Goal: Task Accomplishment & Management: Use online tool/utility

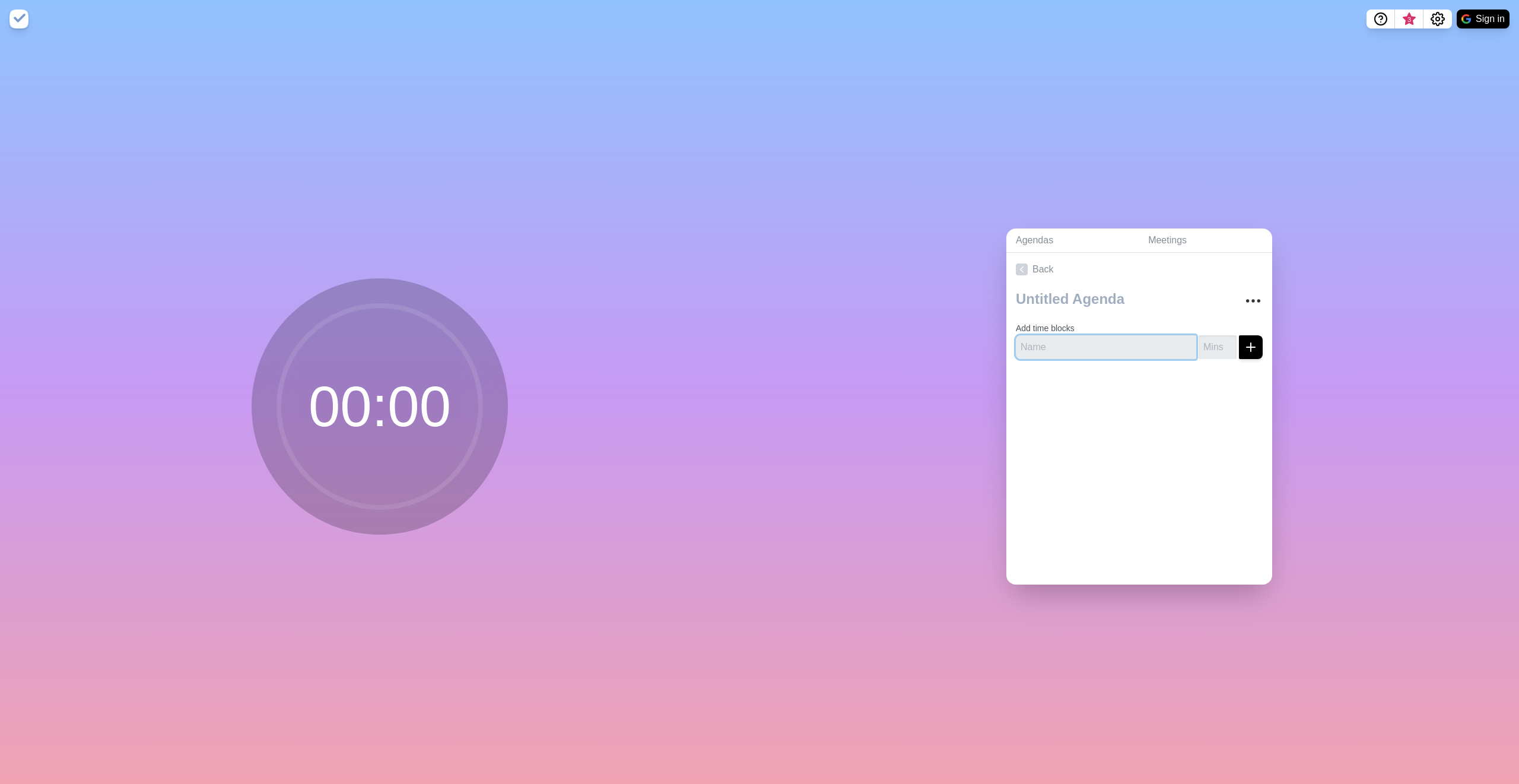
click at [1063, 343] on input "text" at bounding box center [1107, 346] width 181 height 23
click at [1032, 239] on link "Agendas" at bounding box center [1072, 240] width 133 height 24
click at [1160, 233] on link "Meetings" at bounding box center [1206, 240] width 134 height 24
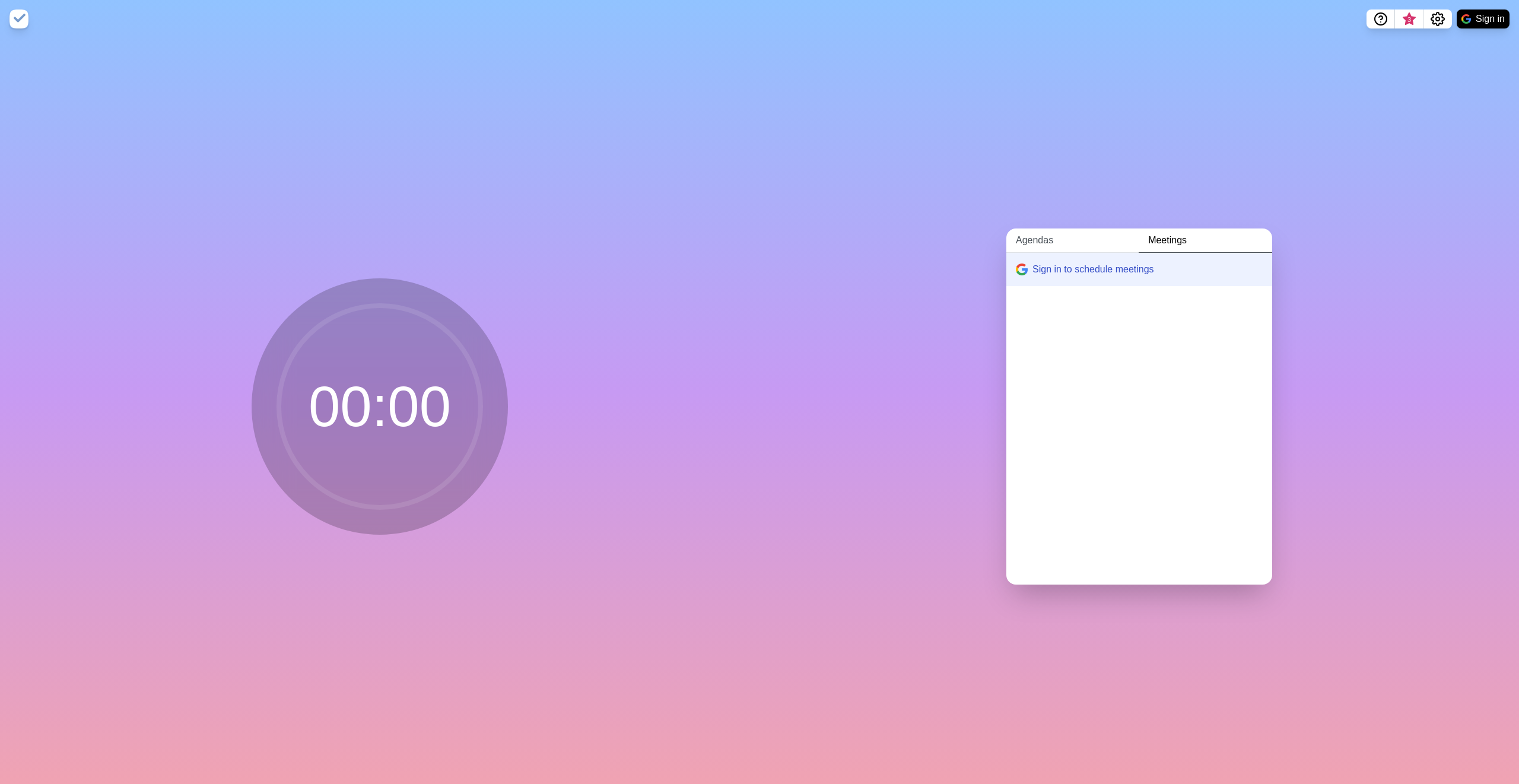
click at [1058, 238] on link "Agendas" at bounding box center [1072, 240] width 133 height 24
click at [1043, 264] on link "Create an Agenda" at bounding box center [1139, 269] width 266 height 33
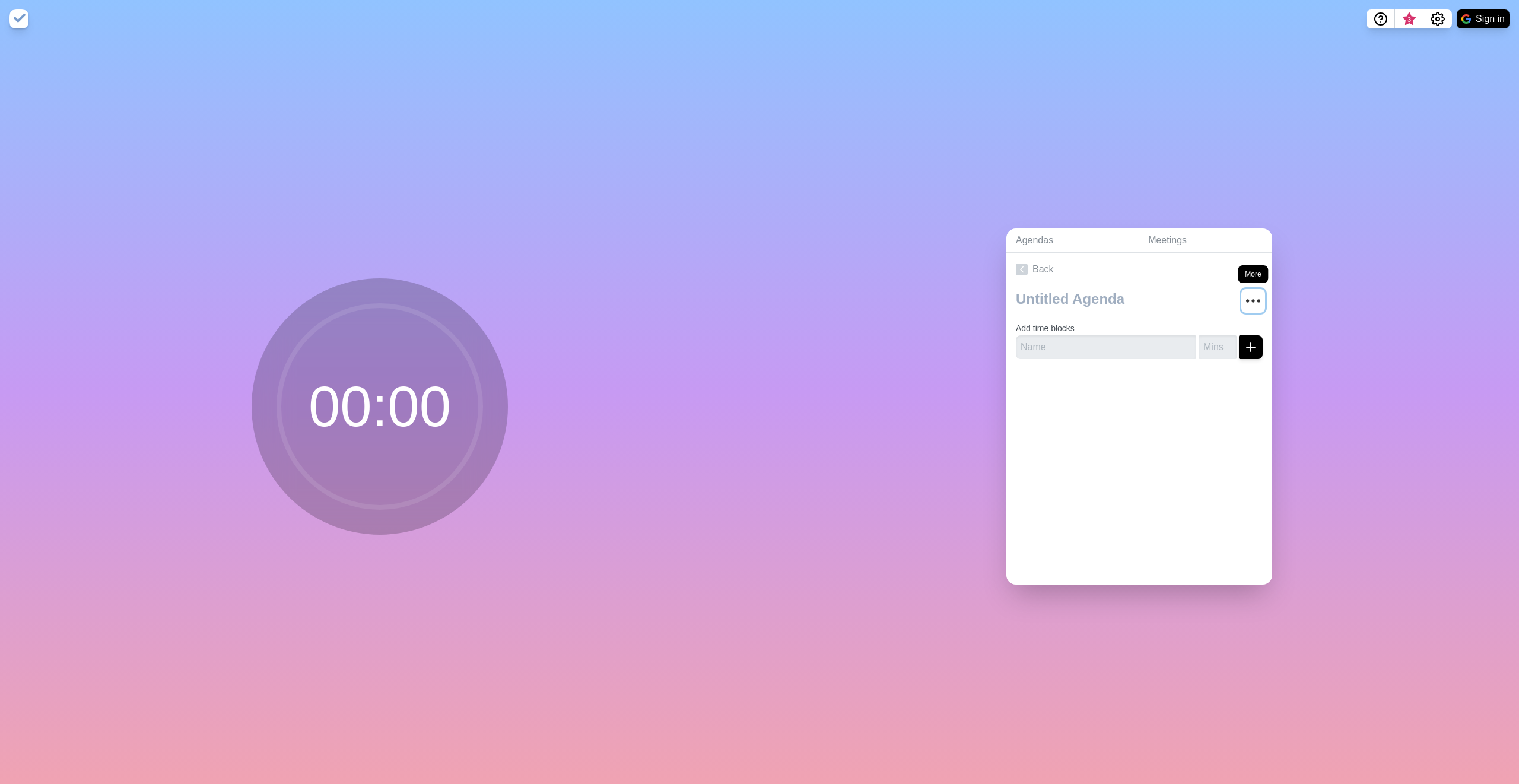
click at [1244, 293] on icon "More" at bounding box center [1253, 300] width 19 height 19
click at [1071, 351] on input "text" at bounding box center [1107, 346] width 181 height 23
type input "Segue"
click at [1201, 342] on input "number" at bounding box center [1218, 346] width 38 height 23
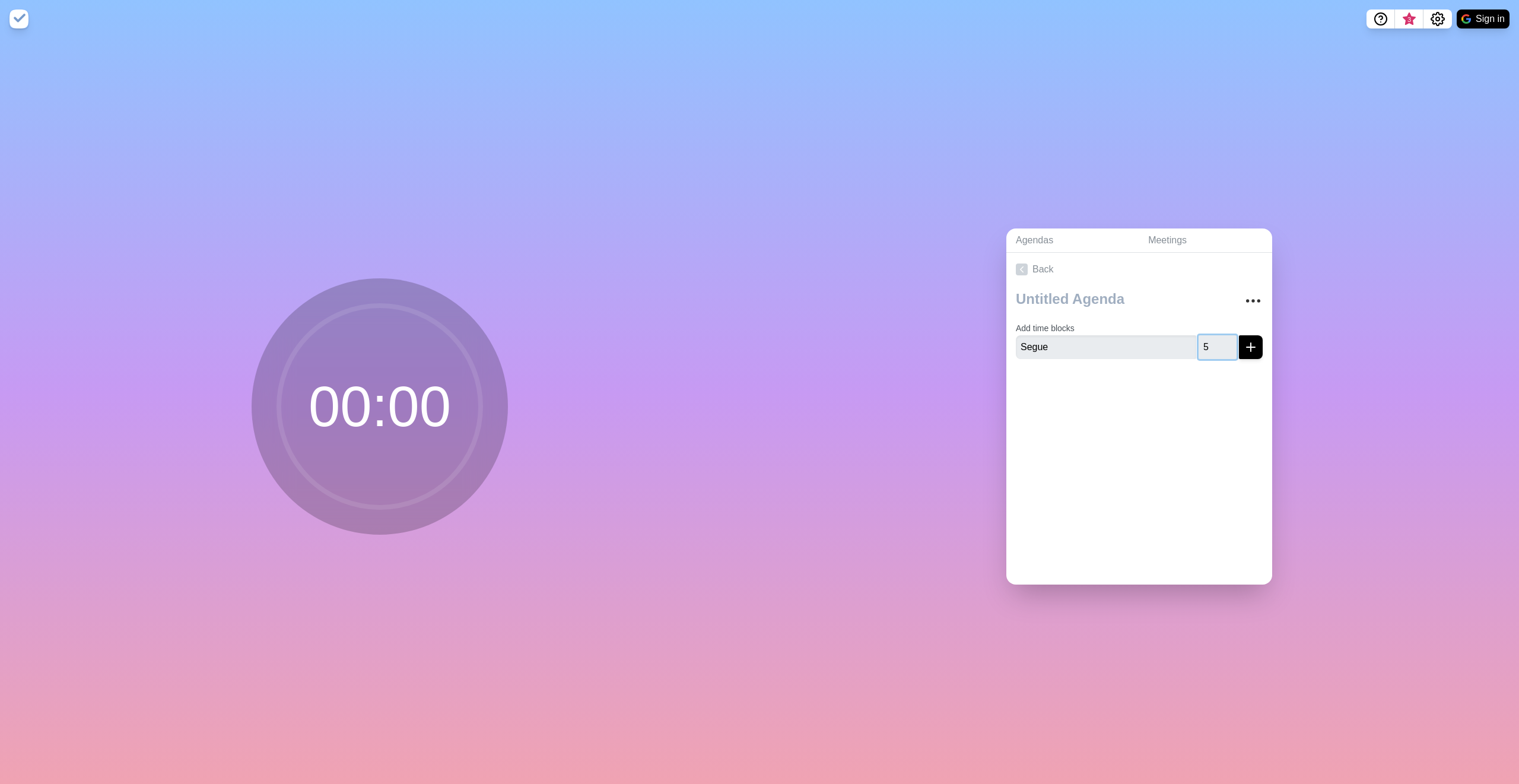
type input "5"
click at [1244, 341] on icon "submit" at bounding box center [1251, 347] width 14 height 14
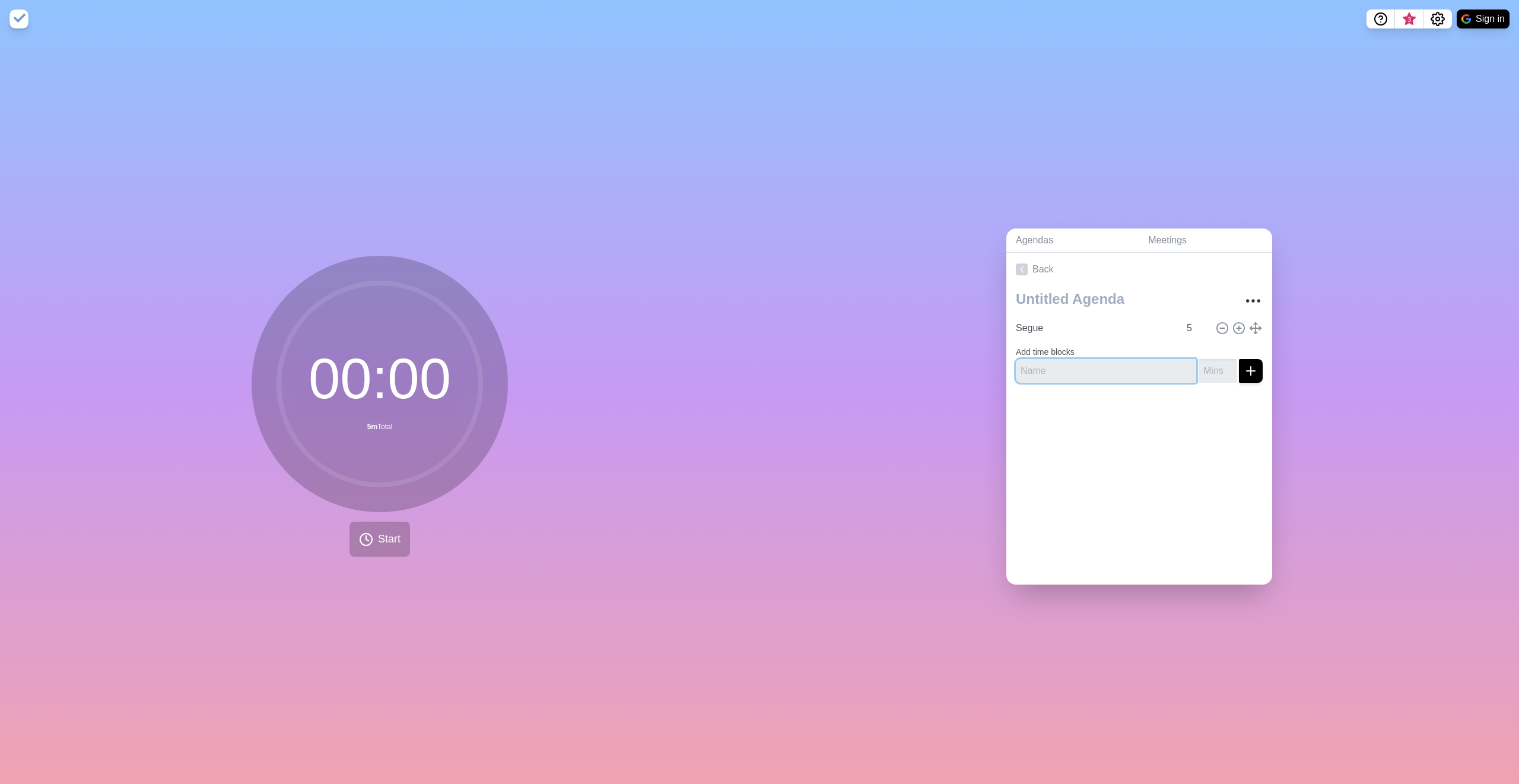
click at [1075, 366] on input "text" at bounding box center [1107, 371] width 181 height 23
type input "Rocks"
click at [1202, 363] on input "number" at bounding box center [1218, 371] width 38 height 23
type input "5"
click at [1244, 364] on icon "submit" at bounding box center [1251, 371] width 14 height 14
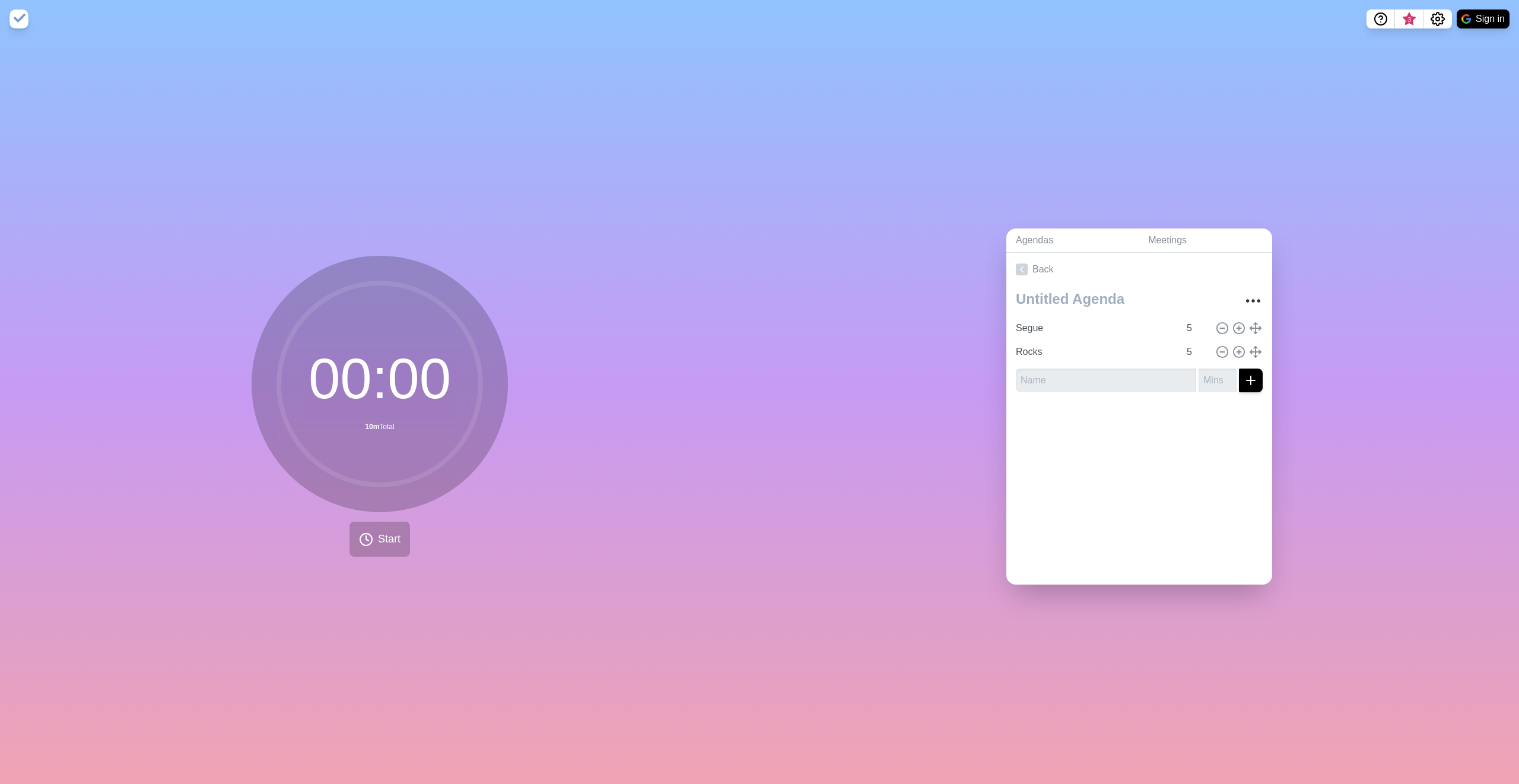
click at [1333, 396] on div "Agendas Meetings Back Segue 5 Rocks 5" at bounding box center [1140, 410] width 760 height 745
click at [358, 547] on button "Start" at bounding box center [379, 539] width 60 height 35
click at [370, 530] on icon at bounding box center [380, 539] width 20 height 20
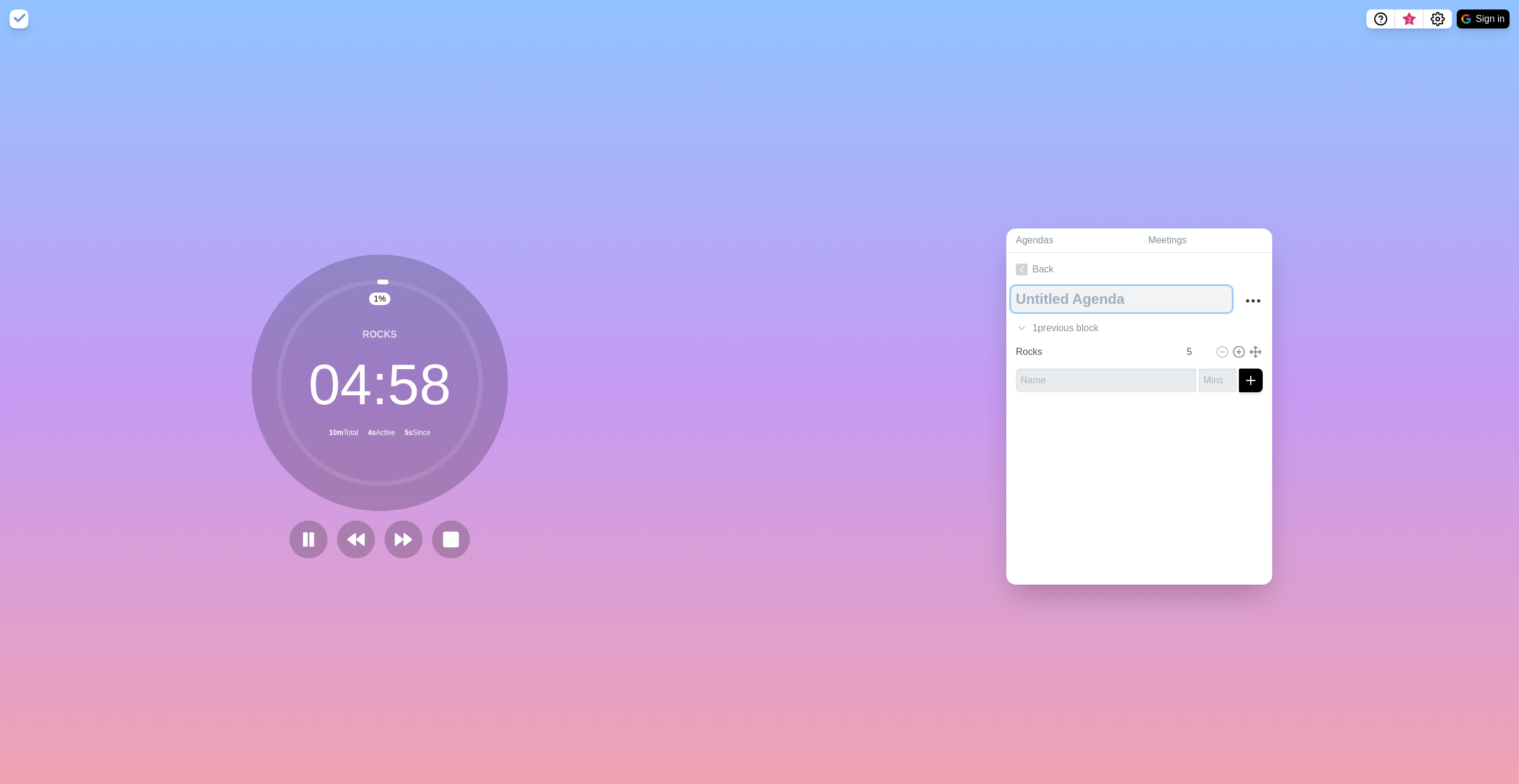
click at [1033, 291] on textarea at bounding box center [1121, 299] width 221 height 26
click at [1023, 266] on link "Back" at bounding box center [1139, 269] width 266 height 33
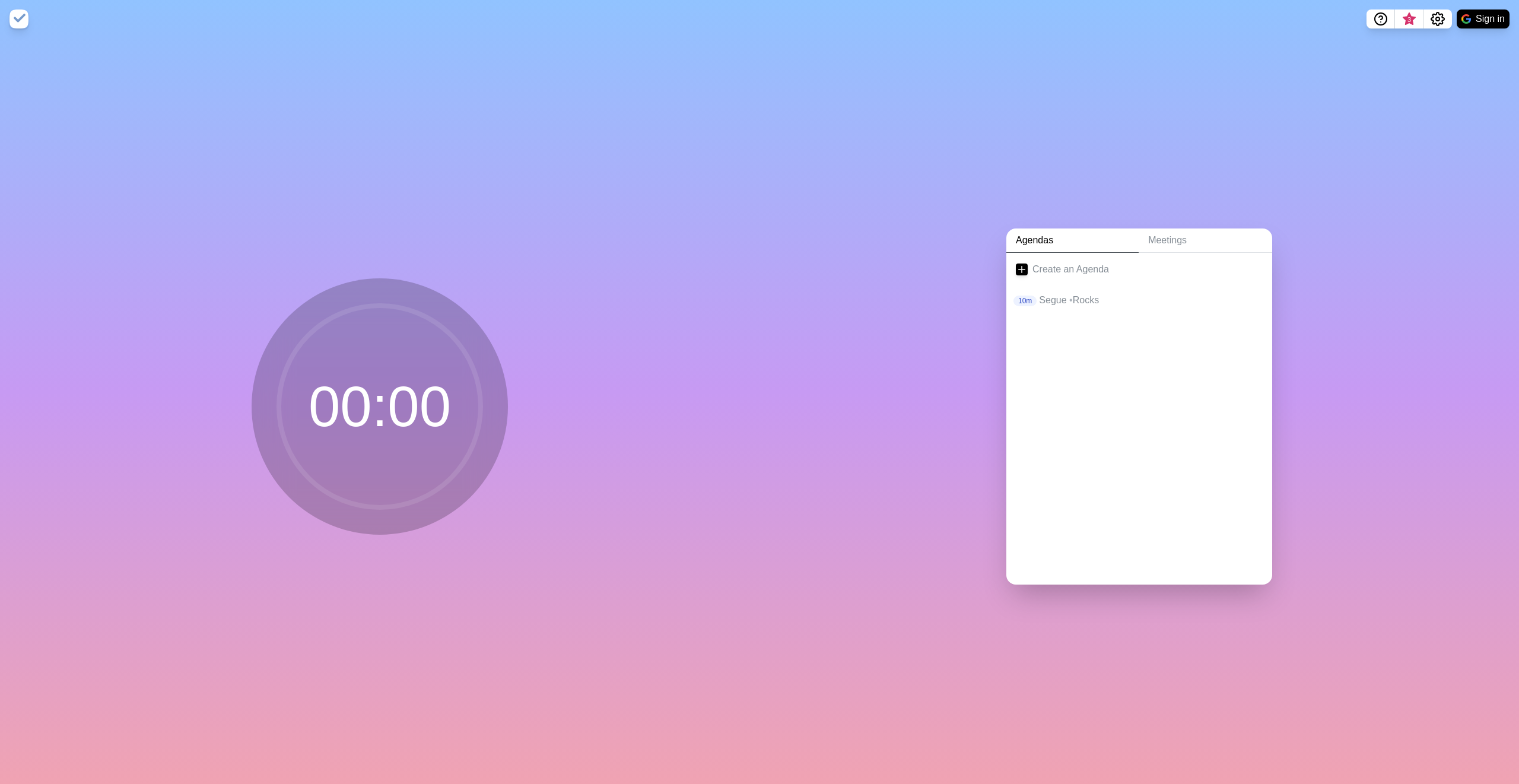
click at [1023, 235] on link "Agendas" at bounding box center [1072, 240] width 133 height 24
click at [1062, 268] on link "Create an Agenda" at bounding box center [1139, 269] width 266 height 33
click at [1016, 263] on icon at bounding box center [1022, 269] width 12 height 12
click at [1438, 16] on icon "Settings" at bounding box center [1438, 19] width 14 height 14
click at [1406, 35] on div "Preferences" at bounding box center [1402, 45] width 103 height 23
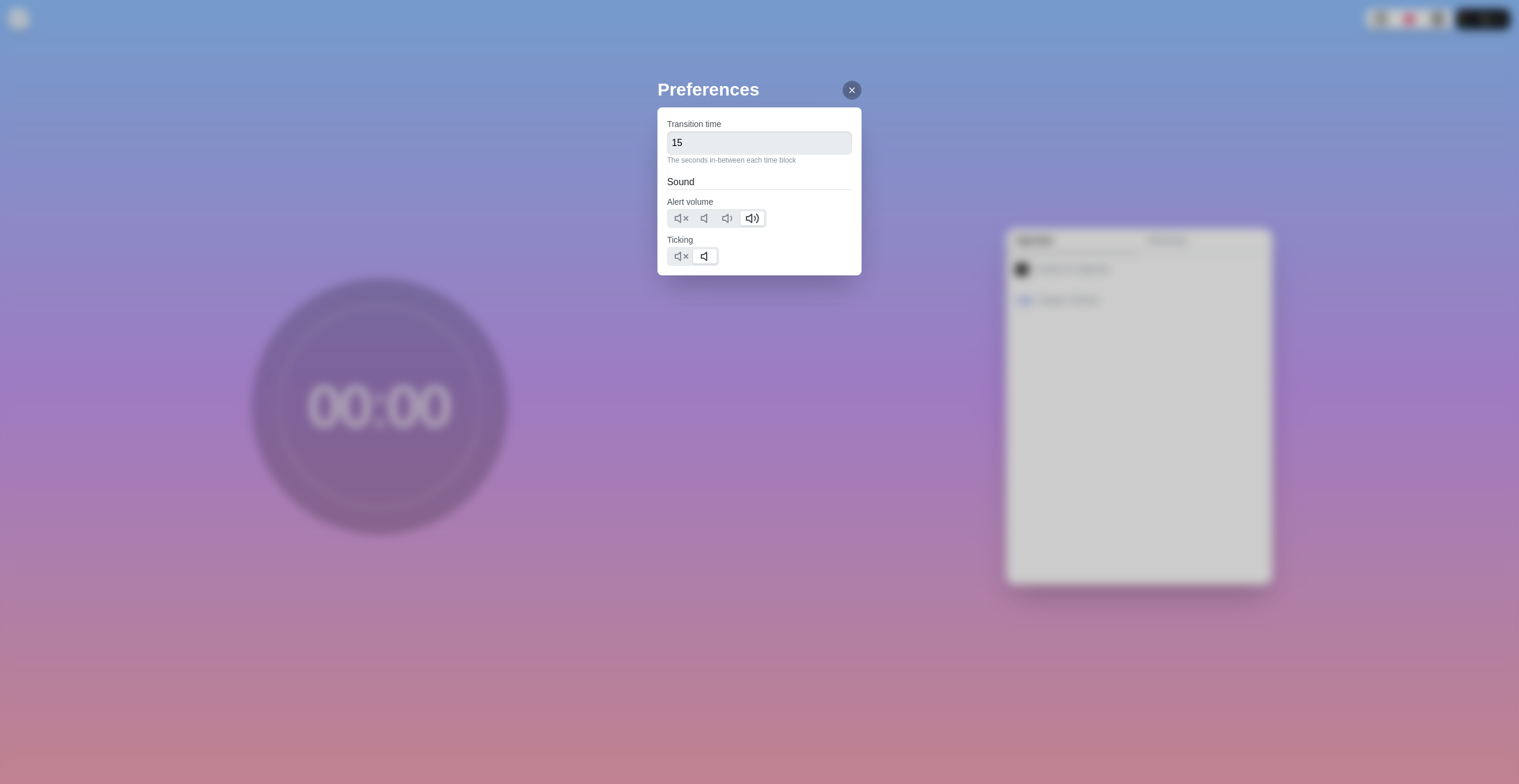
click at [858, 88] on div at bounding box center [852, 89] width 19 height 19
click at [1386, 23] on icon "Help" at bounding box center [1381, 19] width 14 height 14
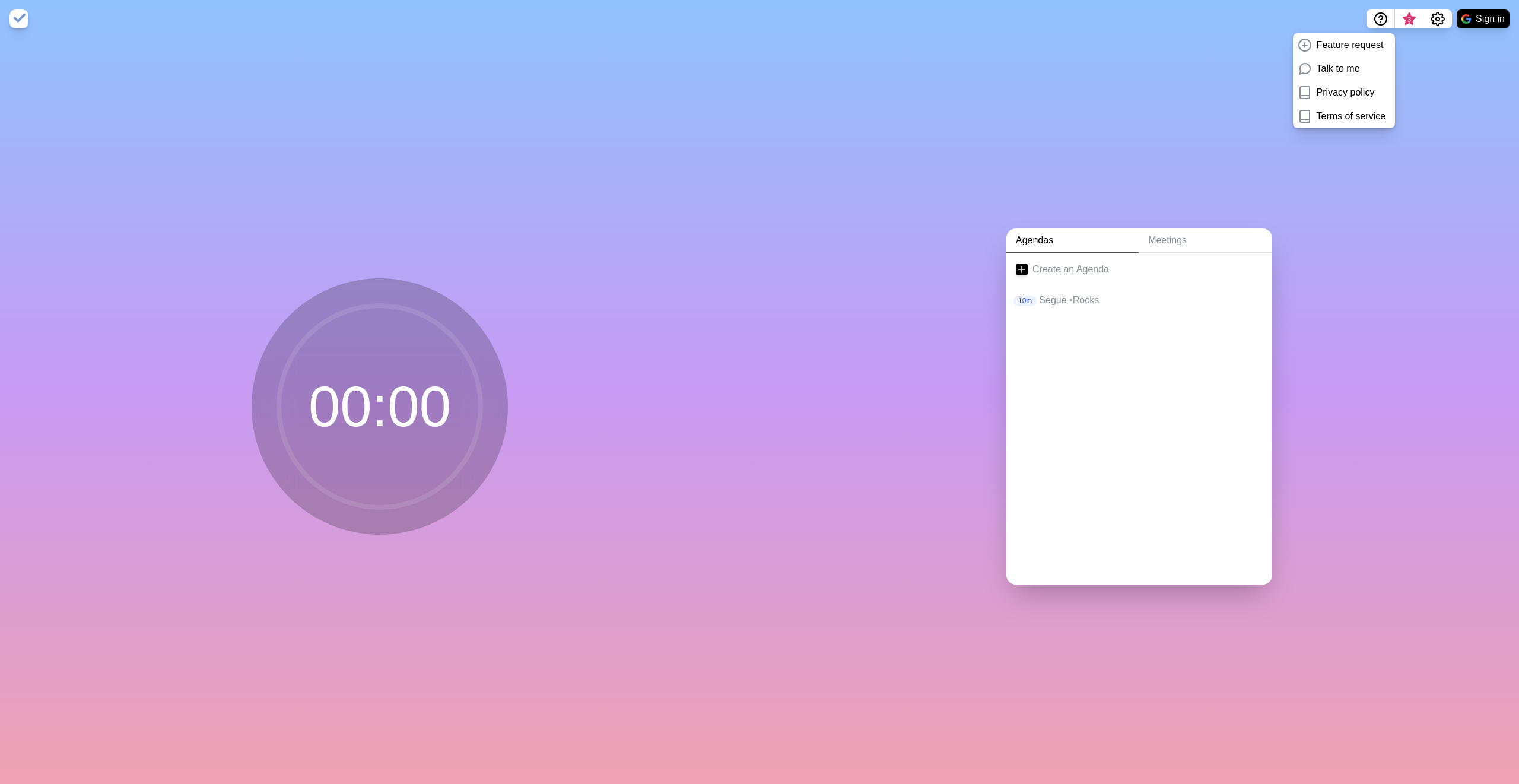
click at [8, 19] on nav "Feature request Talk to me Privacy policy Terms of service 3 Sign in" at bounding box center [759, 19] width 1519 height 38
click at [1075, 267] on link "Create an Agenda" at bounding box center [1139, 269] width 266 height 33
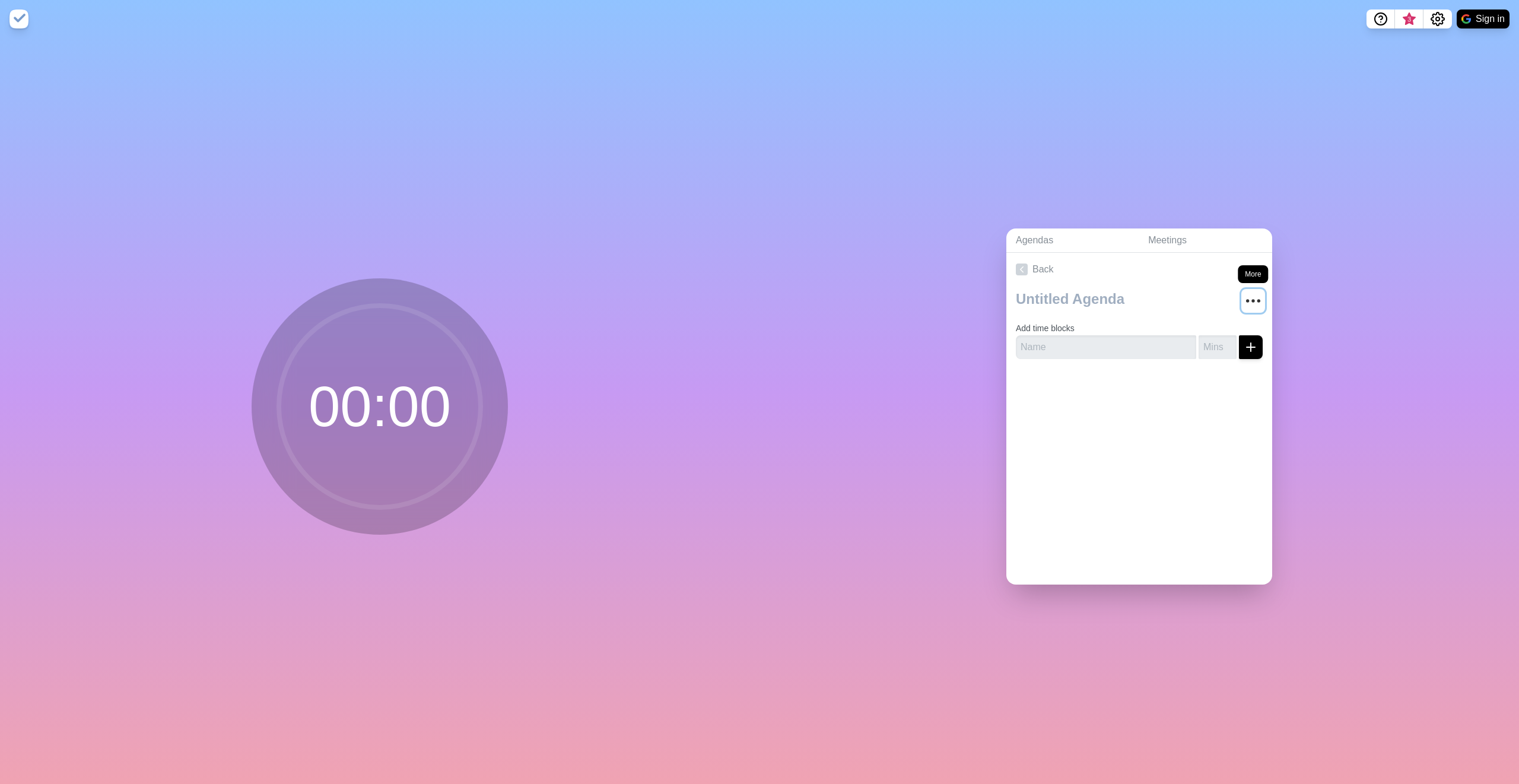
click at [1244, 299] on icon "More" at bounding box center [1253, 300] width 19 height 19
click at [1185, 315] on p "Clear time blocks" at bounding box center [1215, 319] width 73 height 14
click at [1161, 236] on link "Meetings" at bounding box center [1206, 240] width 134 height 24
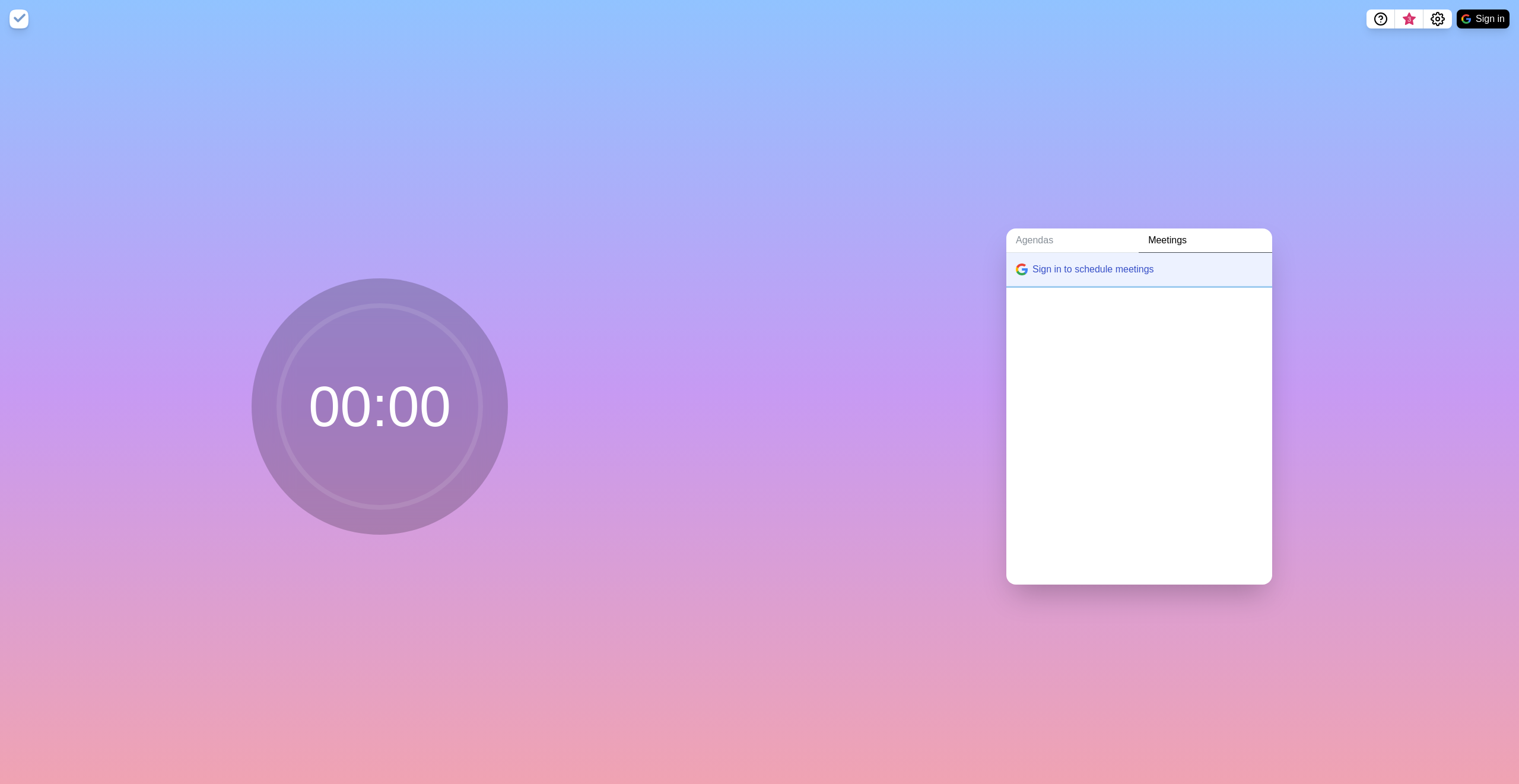
click at [1098, 264] on button "Sign in to schedule meetings" at bounding box center [1139, 269] width 266 height 33
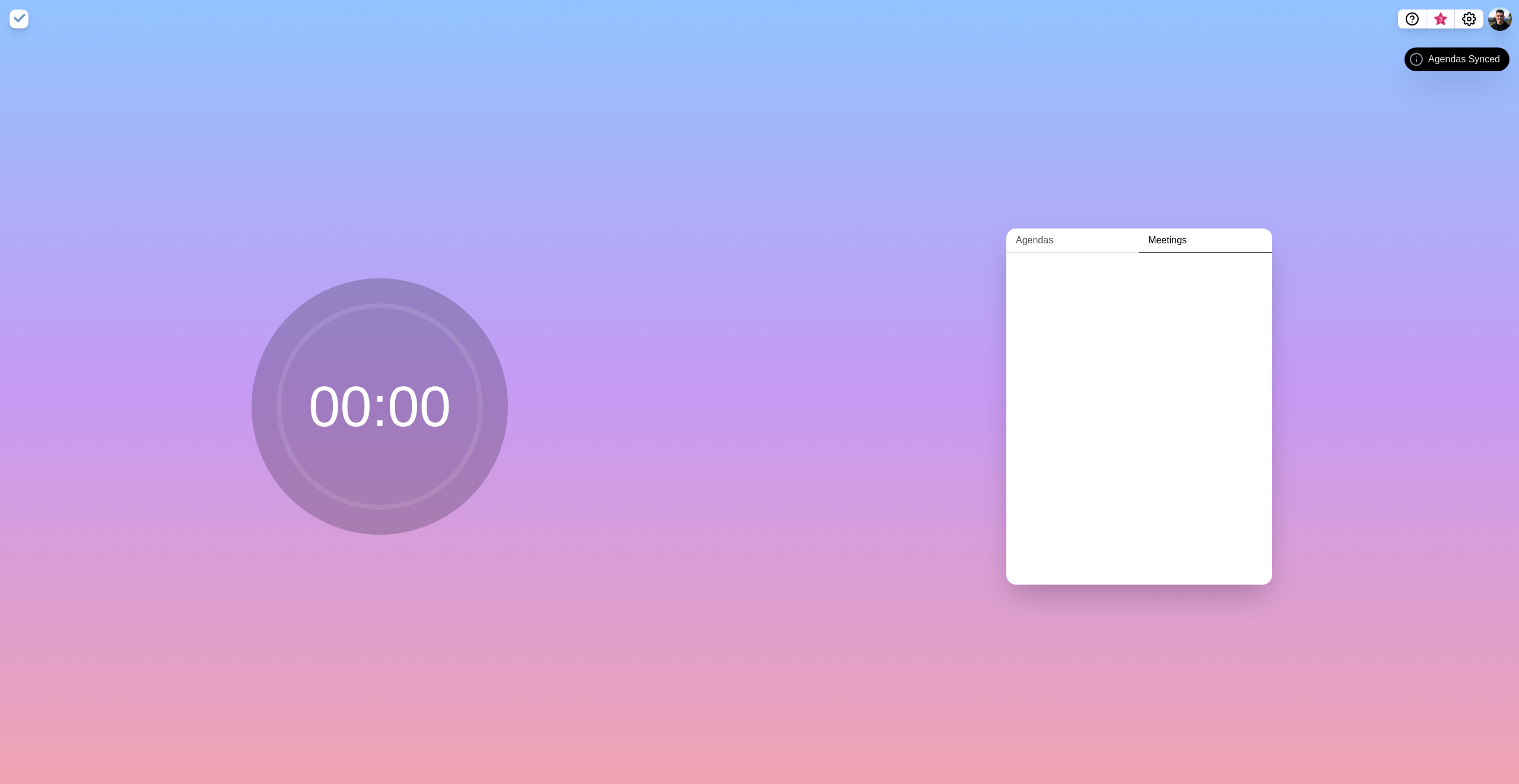
click at [1039, 231] on link "Agendas" at bounding box center [1072, 240] width 133 height 24
click at [1058, 321] on p "Segue • Rocks" at bounding box center [1151, 325] width 224 height 14
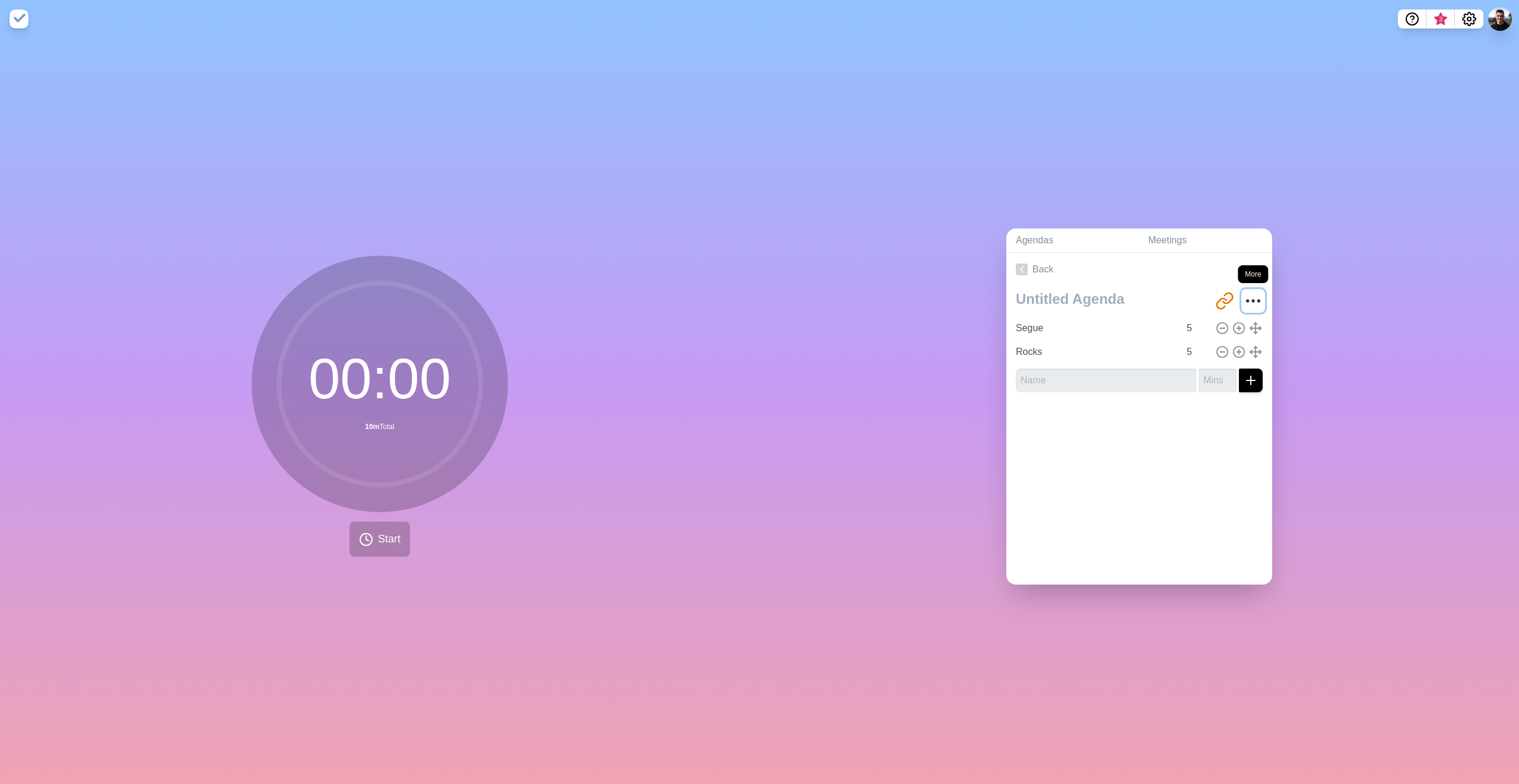
click at [1253, 300] on circle "More" at bounding box center [1254, 301] width 2 height 2
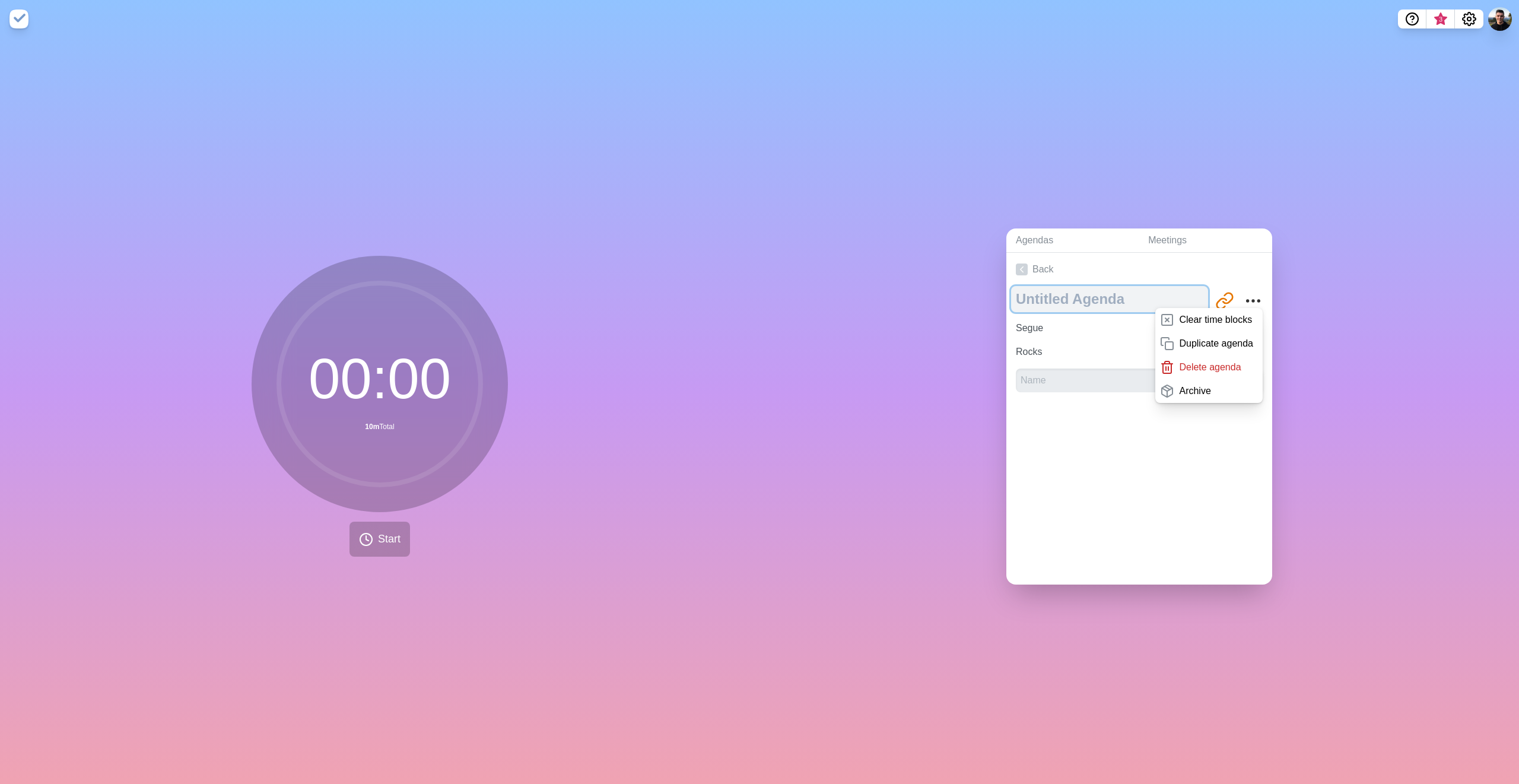
click at [1032, 301] on textarea at bounding box center [1109, 299] width 197 height 26
type textarea "L10"
click at [1053, 322] on input "Segue" at bounding box center [1095, 327] width 169 height 23
click at [1040, 320] on input "Segue" at bounding box center [1095, 327] width 169 height 23
click at [1051, 364] on form at bounding box center [1140, 378] width 247 height 29
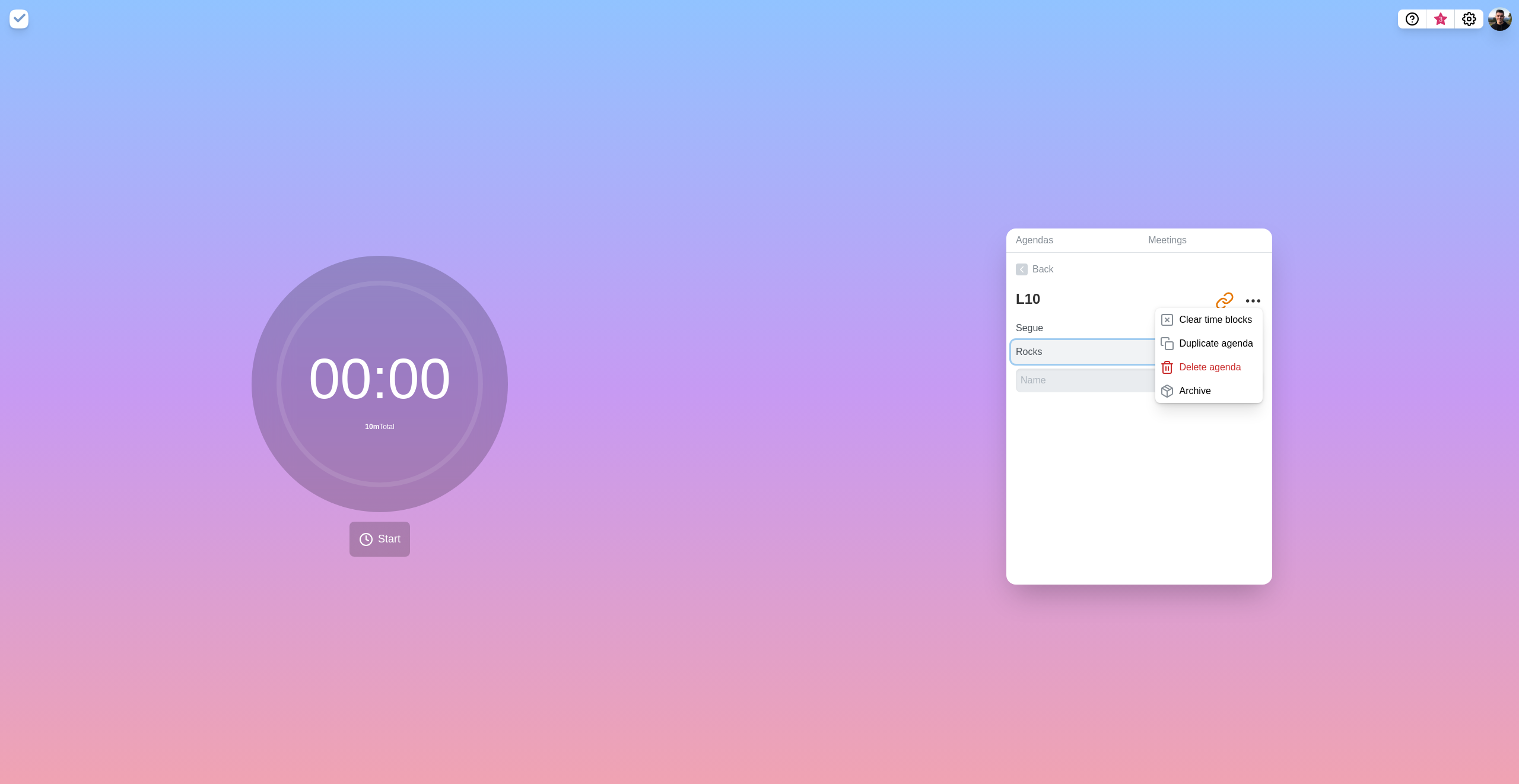
click at [1042, 351] on input "Rocks" at bounding box center [1095, 352] width 169 height 23
type input "Scorecard"
click at [1044, 375] on input "text" at bounding box center [1107, 380] width 181 height 23
type input "Rocks"
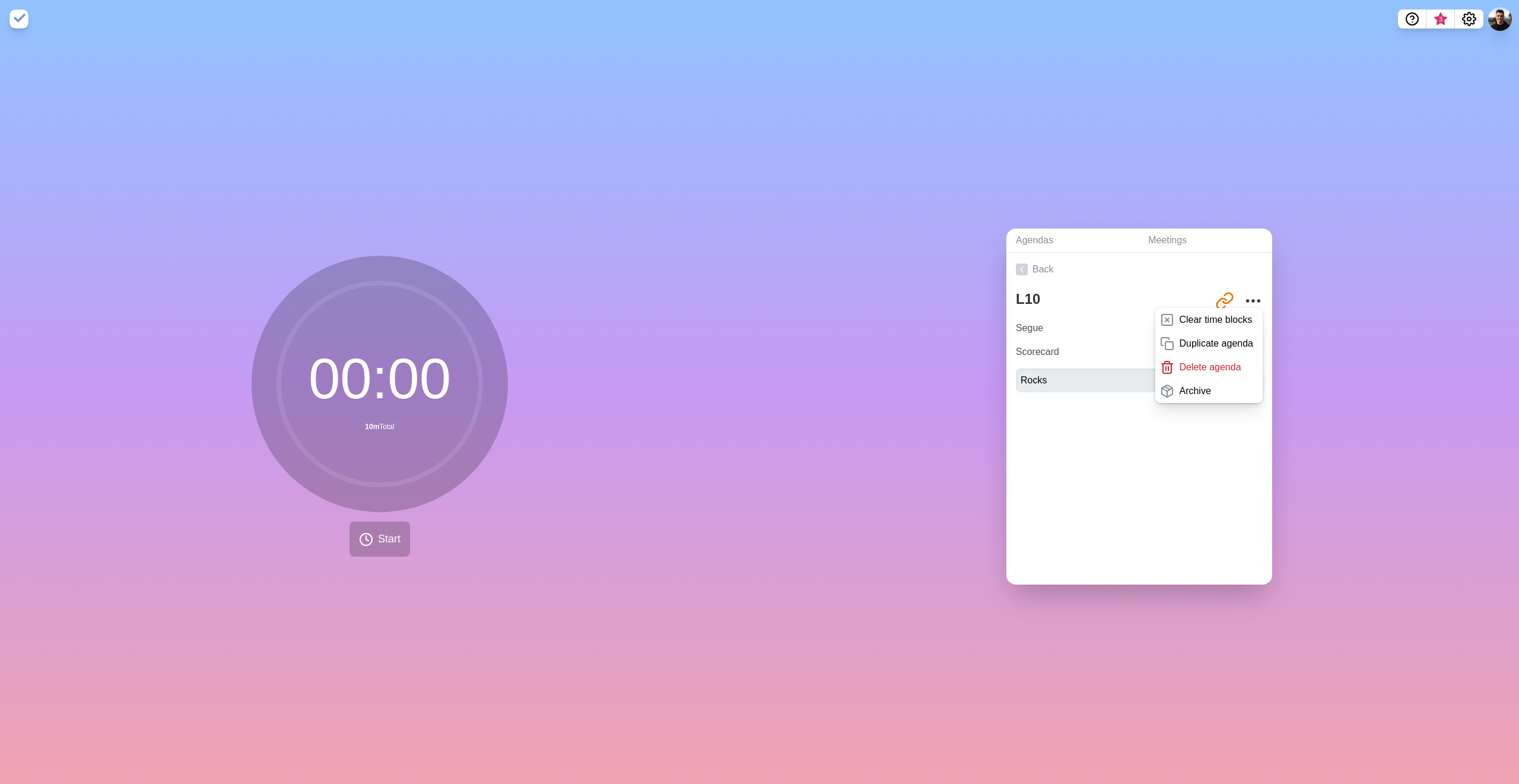
click at [1103, 423] on div at bounding box center [1139, 425] width 266 height 48
click at [1244, 291] on icon "More" at bounding box center [1253, 300] width 19 height 19
click at [1199, 378] on input "number" at bounding box center [1218, 380] width 38 height 23
type input "5"
click at [1251, 376] on line "submit" at bounding box center [1251, 380] width 0 height 8
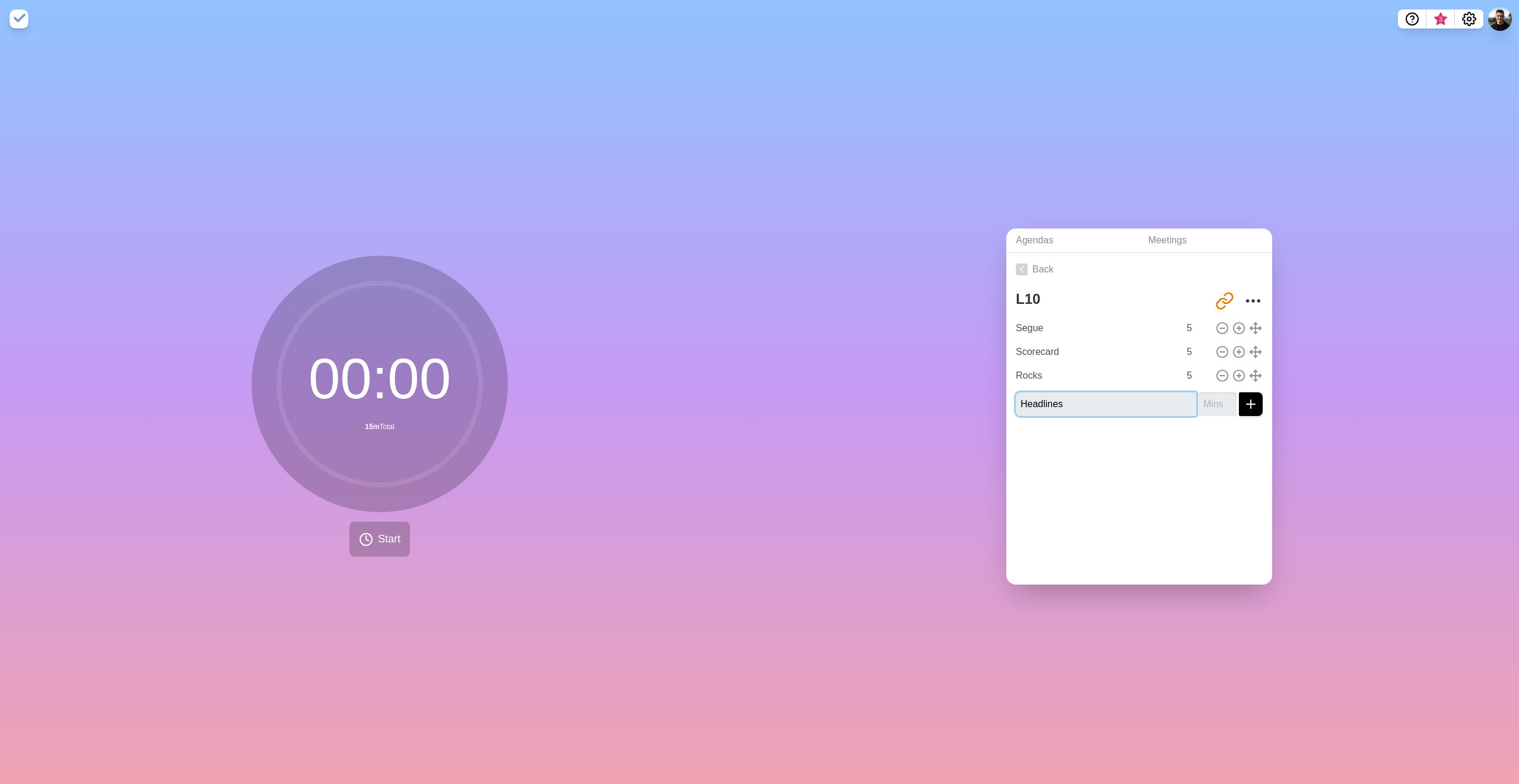
type input "Headlines"
click at [1199, 401] on input "number" at bounding box center [1218, 404] width 38 height 23
type input "5"
click at [1244, 398] on icon "submit" at bounding box center [1251, 404] width 14 height 14
type input "To Do's"
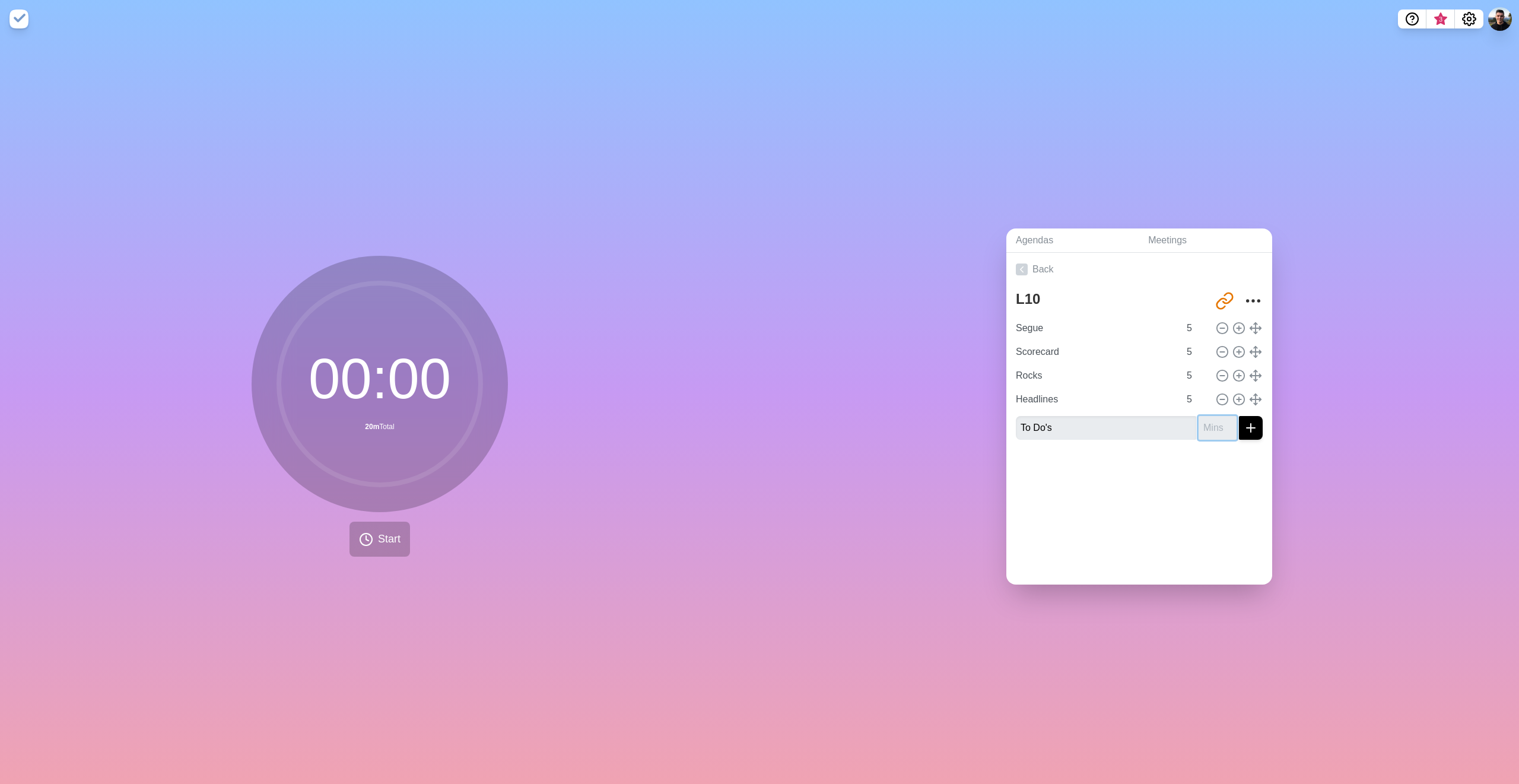
click at [1209, 423] on input "number" at bounding box center [1218, 428] width 38 height 23
type input "5"
click at [1244, 425] on icon "submit" at bounding box center [1251, 428] width 14 height 14
type input "IDS"
click at [1199, 447] on input "number" at bounding box center [1218, 451] width 38 height 23
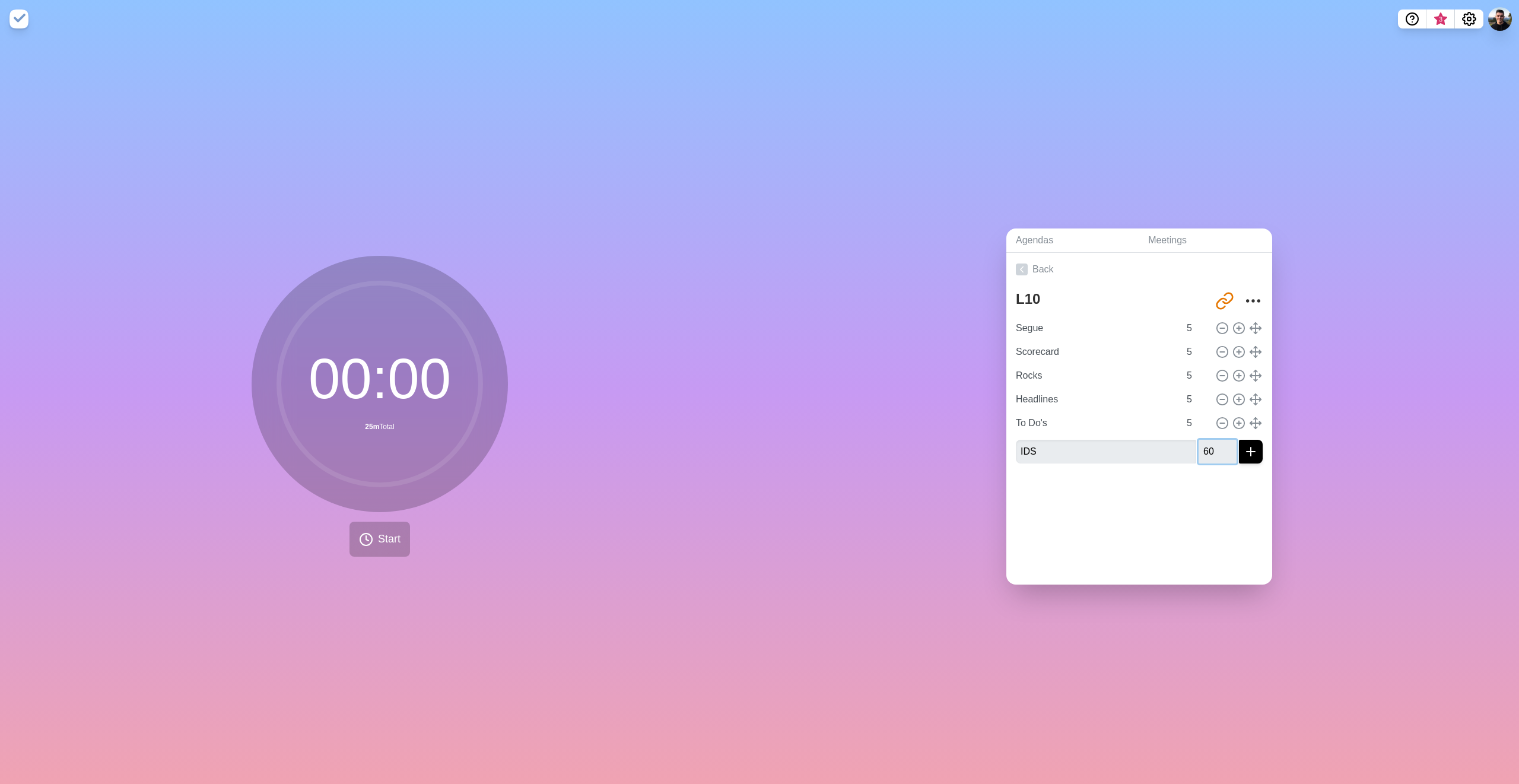
type input "60"
click at [1244, 446] on icon "submit" at bounding box center [1251, 451] width 14 height 14
type input "Conclusion"
click at [1205, 472] on input "number" at bounding box center [1218, 475] width 38 height 23
type input "5"
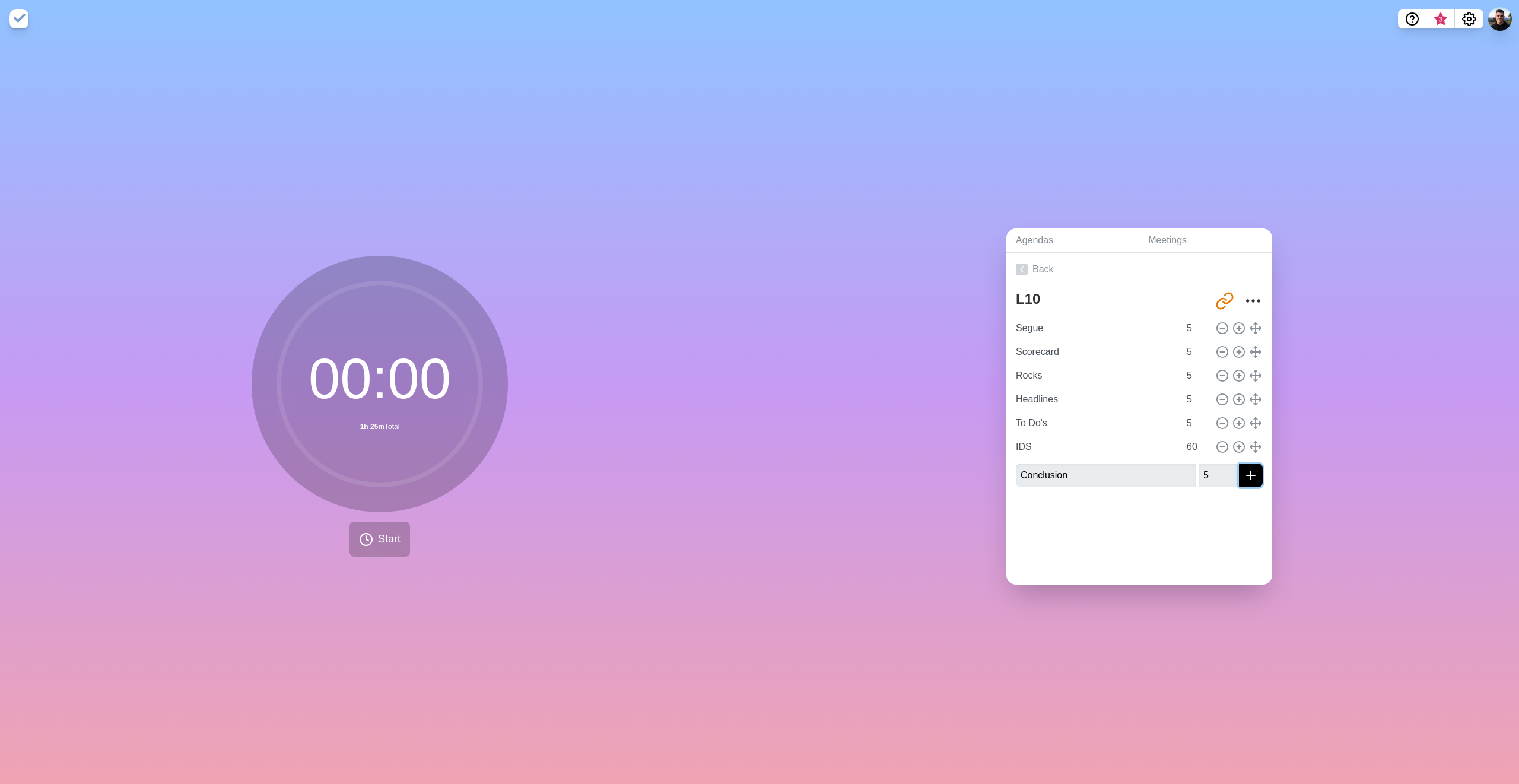
click at [1244, 468] on icon "submit" at bounding box center [1251, 475] width 14 height 14
type input "Production Highlights"
click at [1200, 498] on input "number" at bounding box center [1218, 499] width 38 height 23
type input "5"
click at [1231, 513] on div "L10 http://timeblocks.co/-O_J2Btu12qBLM0h-h3i Segue 5 Scorecard 5 Rocks 5 Headl…" at bounding box center [1139, 403] width 266 height 235
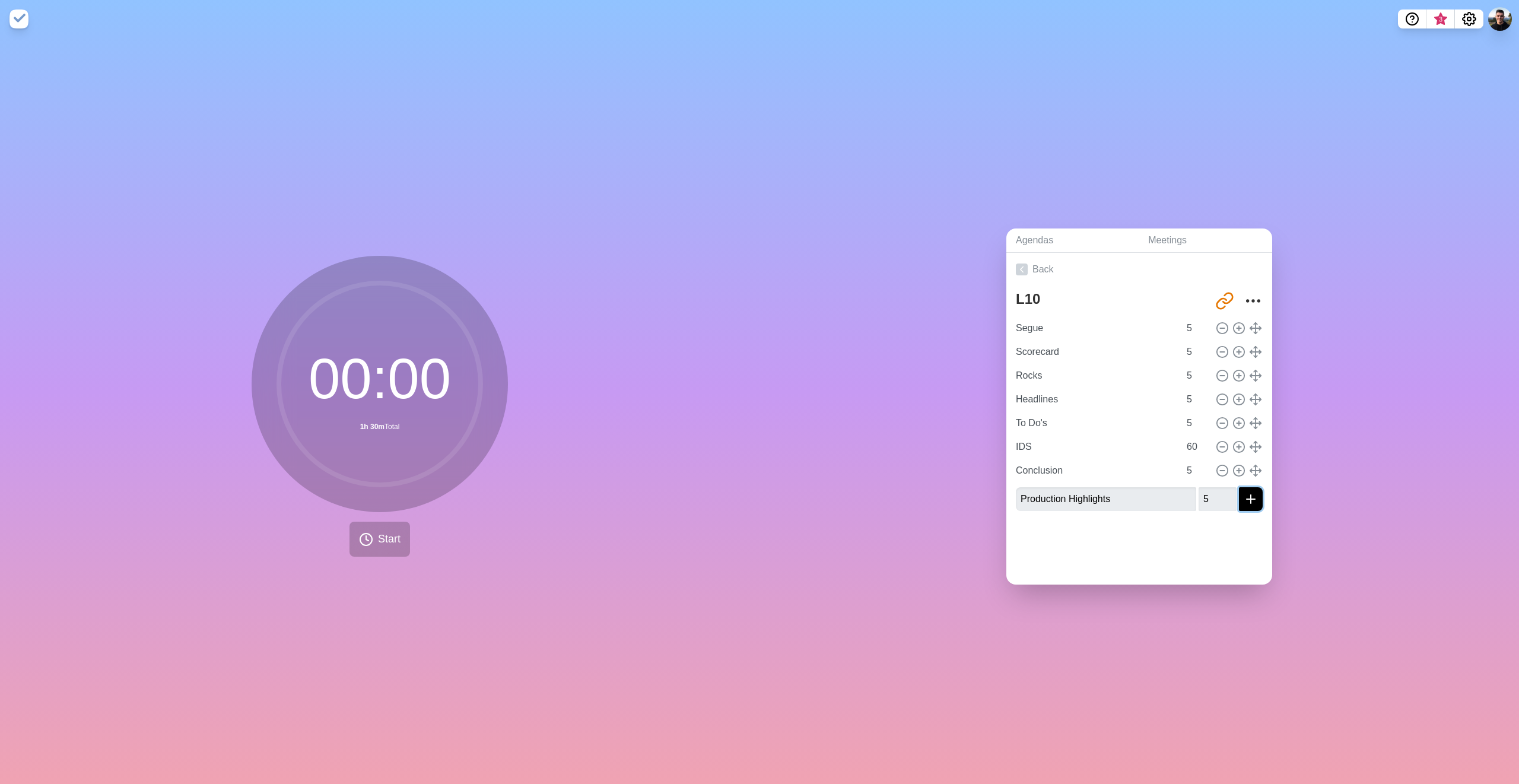
click at [1246, 499] on line "submit" at bounding box center [1250, 499] width 8 height 0
type input "Production Highlights"
type input "Scorecard"
type input "Rocks"
type input "Headlines"
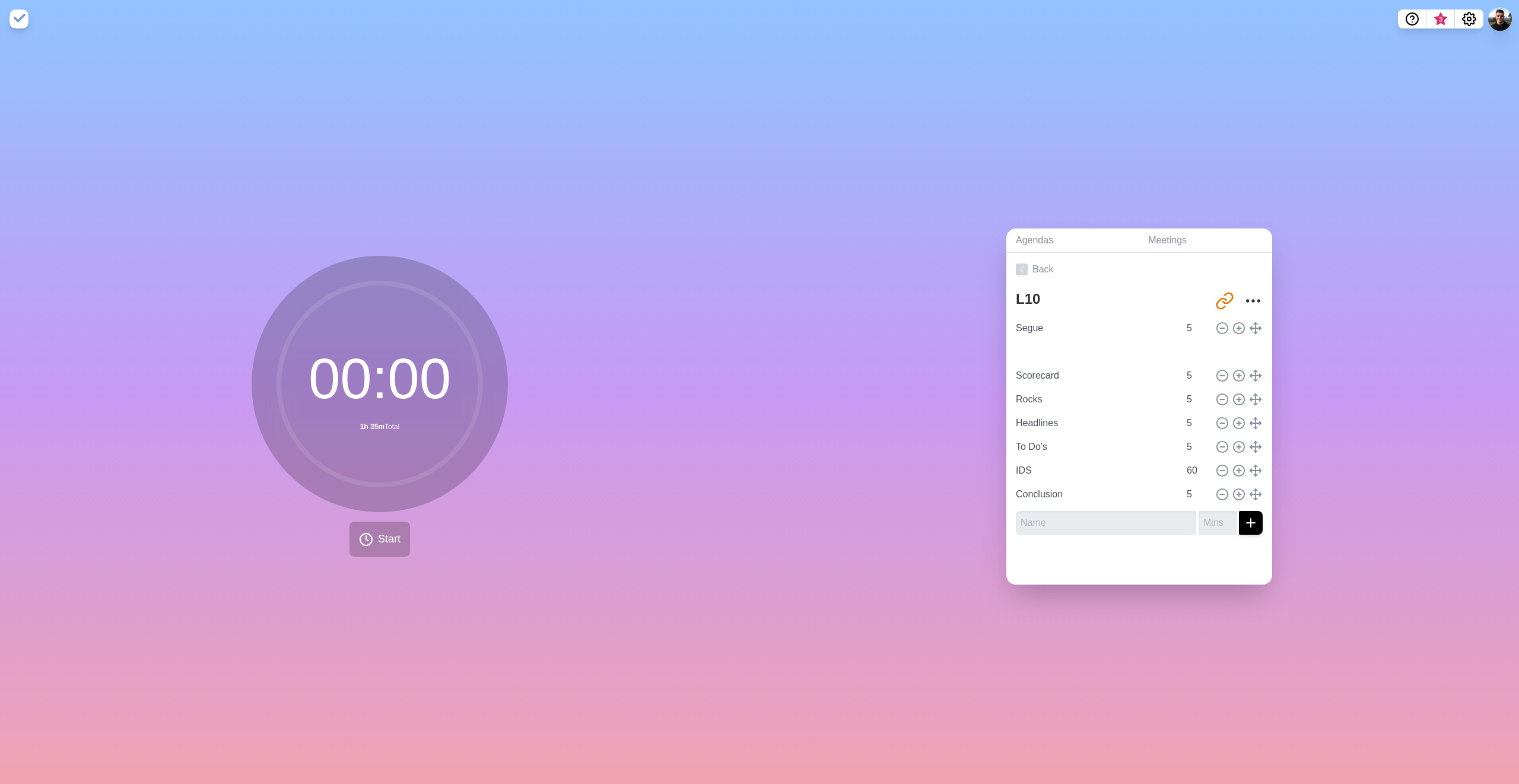
type input "To Do's"
type input "5"
type input "IDS"
type input "60"
type input "Conclusion"
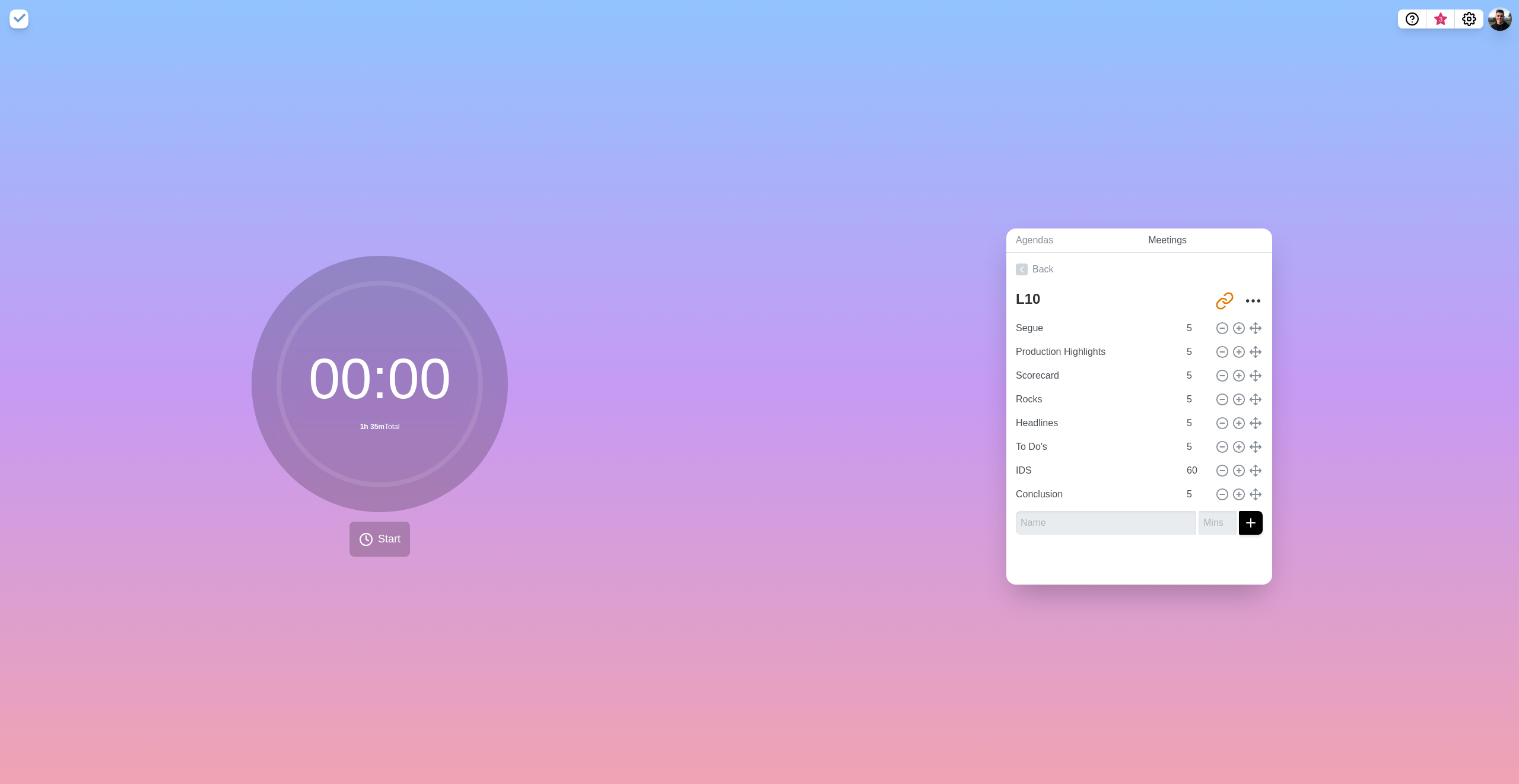
click at [1170, 244] on link "Meetings" at bounding box center [1206, 240] width 134 height 24
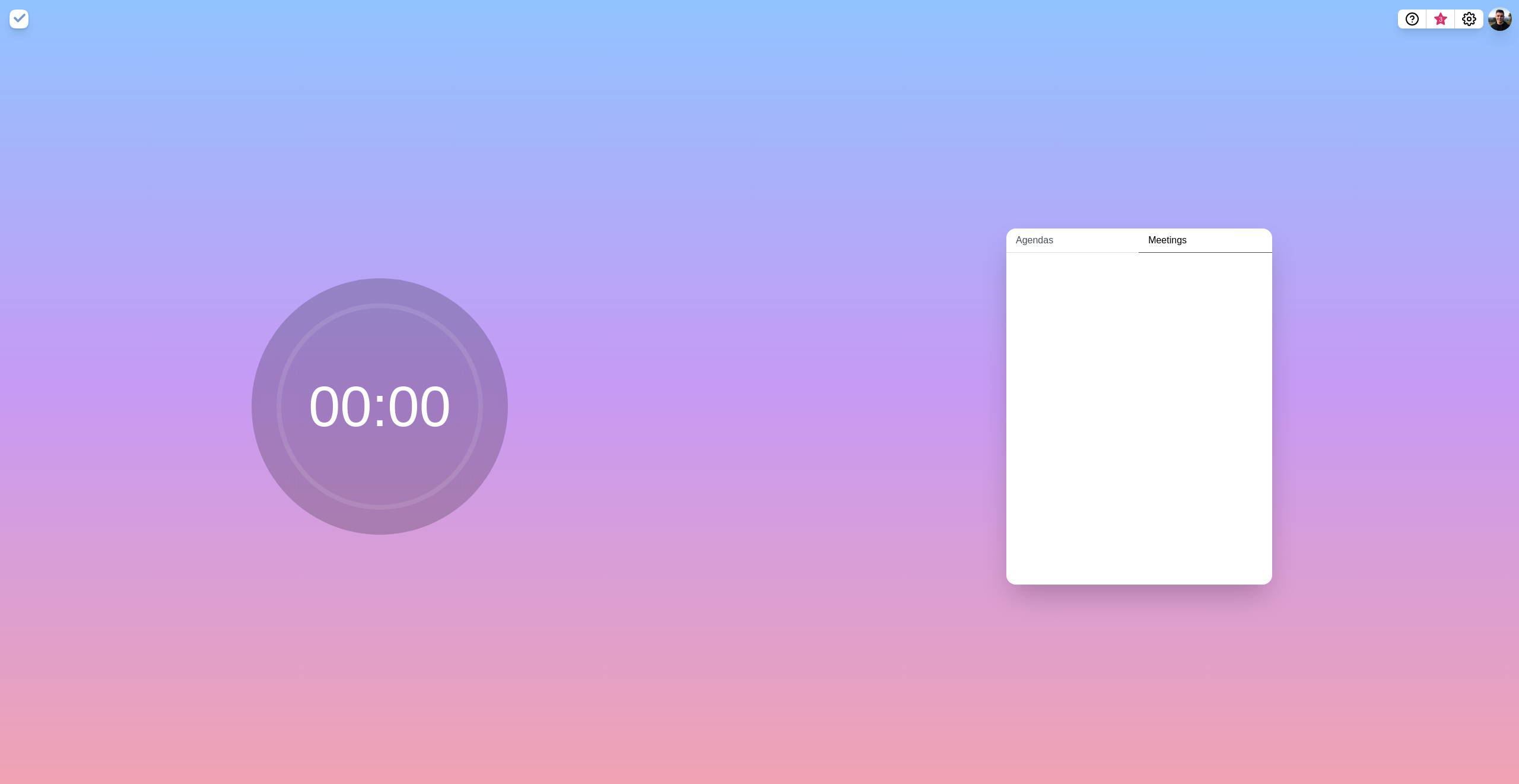
click at [1041, 237] on link "Agendas" at bounding box center [1072, 240] width 133 height 24
click at [1108, 322] on h2 "L10" at bounding box center [1140, 327] width 247 height 18
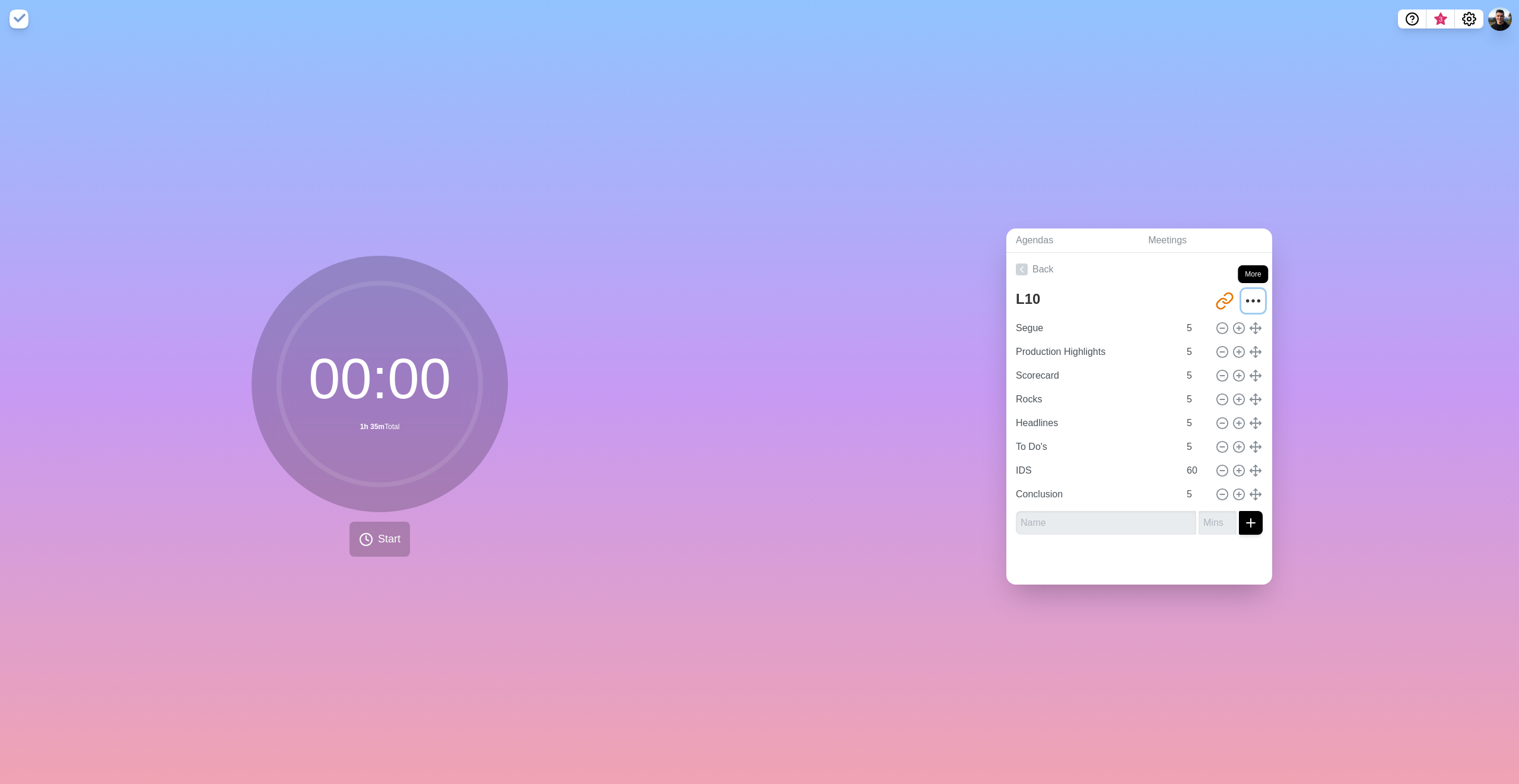
click at [1248, 291] on icon "More" at bounding box center [1253, 300] width 19 height 19
click at [361, 536] on icon at bounding box center [366, 540] width 14 height 14
click at [380, 533] on polygon at bounding box center [384, 539] width 8 height 12
